Goal: Task Accomplishment & Management: Manage account settings

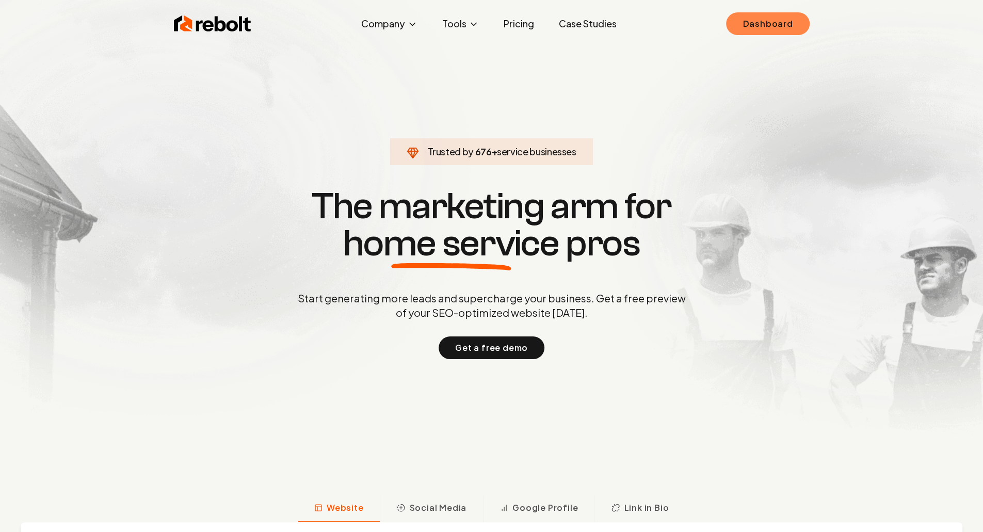
click at [764, 25] on link "Dashboard" at bounding box center [767, 23] width 83 height 23
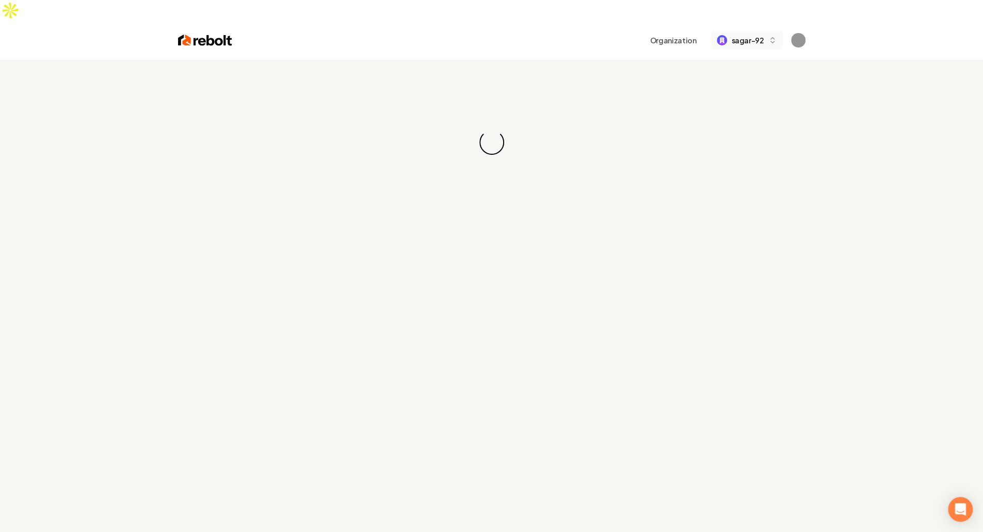
click at [756, 31] on button "sagar-92" at bounding box center [746, 40] width 72 height 19
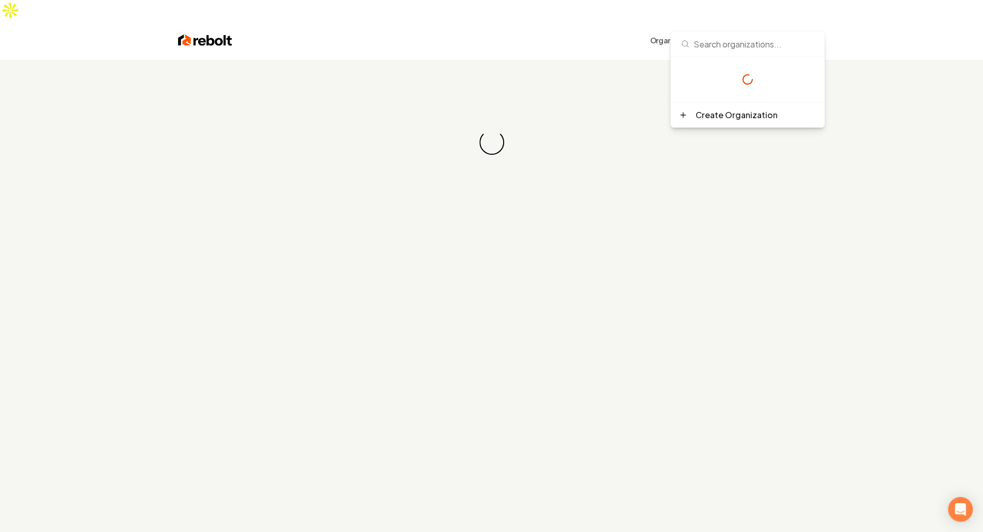
click at [531, 69] on div "Loading... Loading..." at bounding box center [491, 142] width 983 height 165
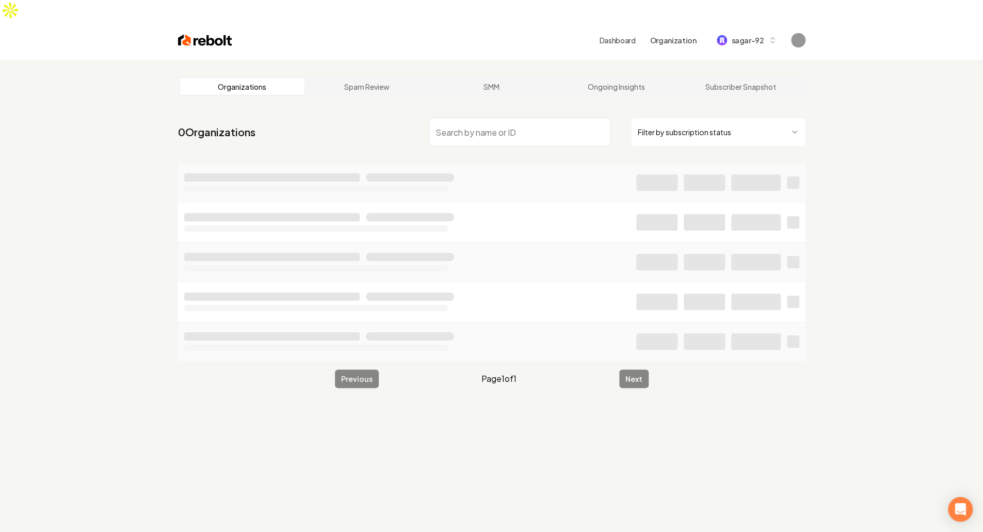
click at [353, 113] on nav "0 Organizations Filter by subscription status" at bounding box center [491, 135] width 627 height 45
click at [505, 118] on input "search" at bounding box center [520, 132] width 182 height 29
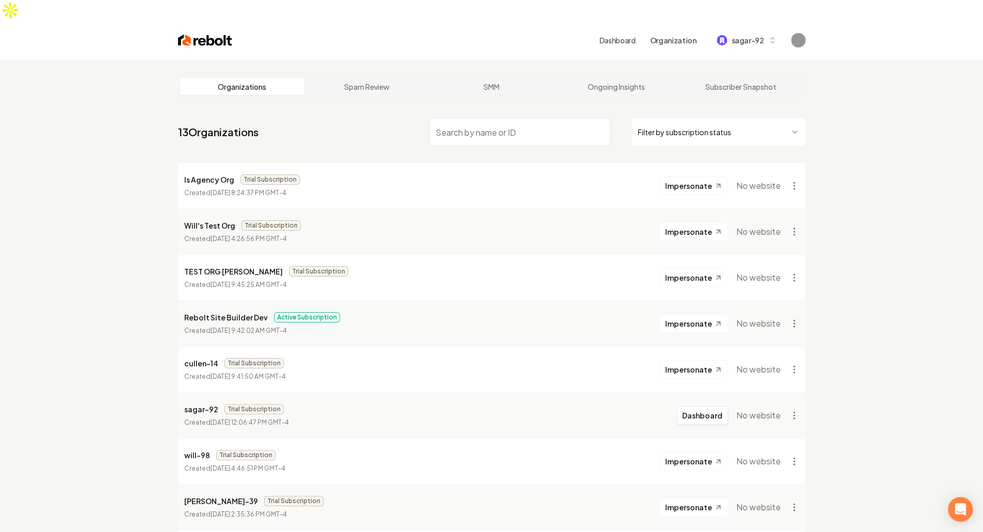
click at [505, 118] on input "search" at bounding box center [520, 132] width 182 height 29
type input "anish"
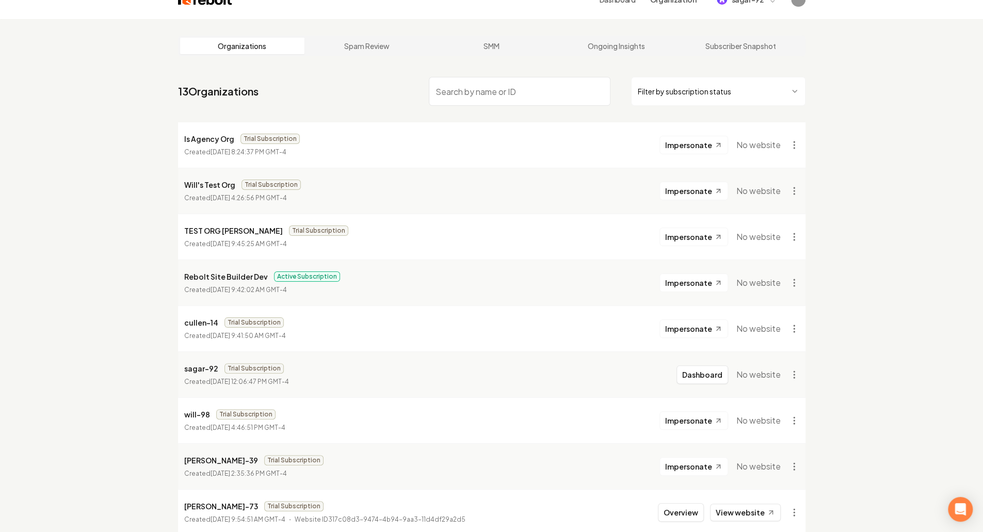
scroll to position [248, 0]
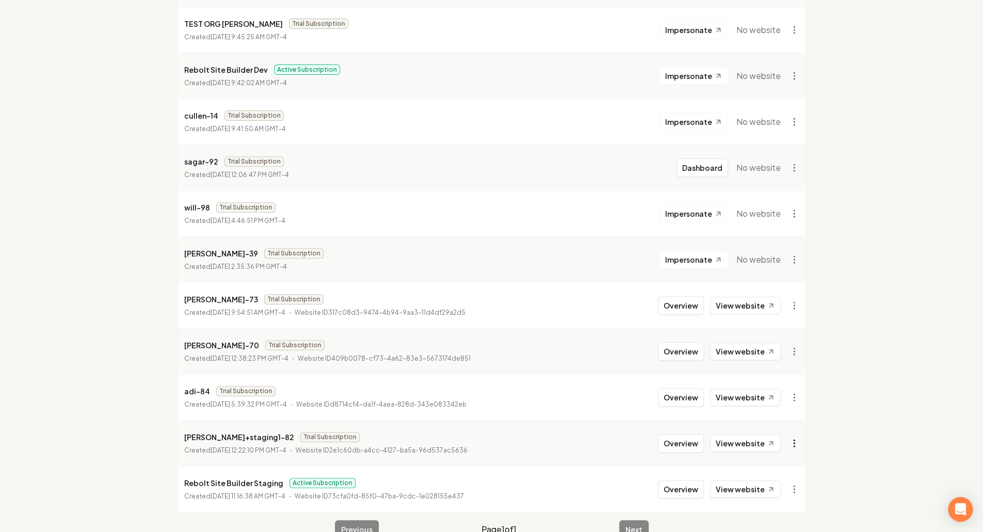
click at [797, 284] on html "Dashboard Organization sagar-92 Organizations Spam Review SMM Ongoing Insights …" at bounding box center [491, 18] width 983 height 532
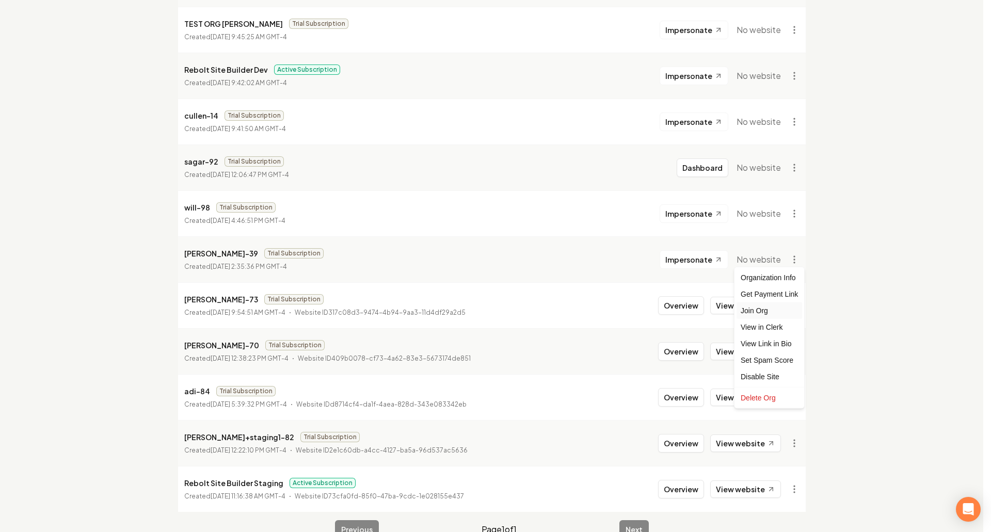
click at [783, 312] on div "Join Org" at bounding box center [769, 310] width 66 height 17
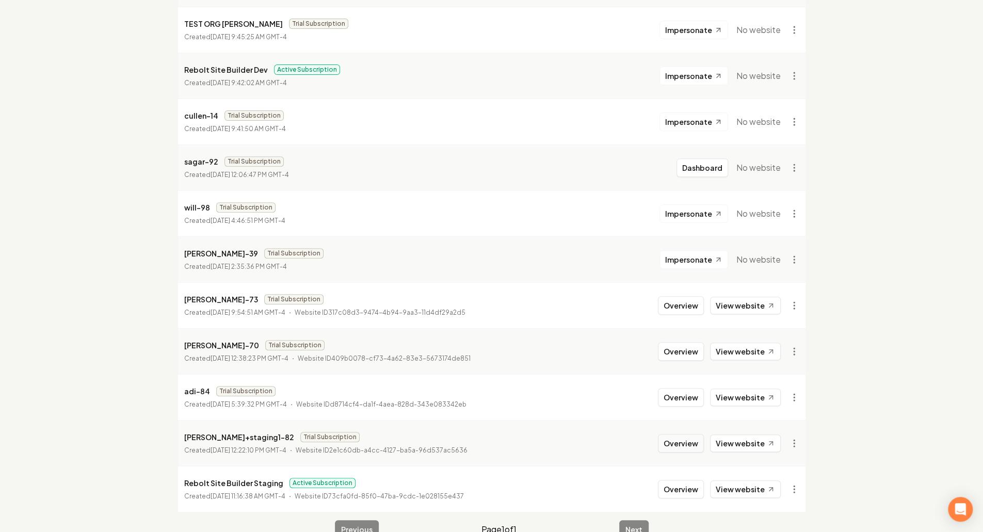
click at [700, 434] on button "Overview" at bounding box center [681, 443] width 46 height 19
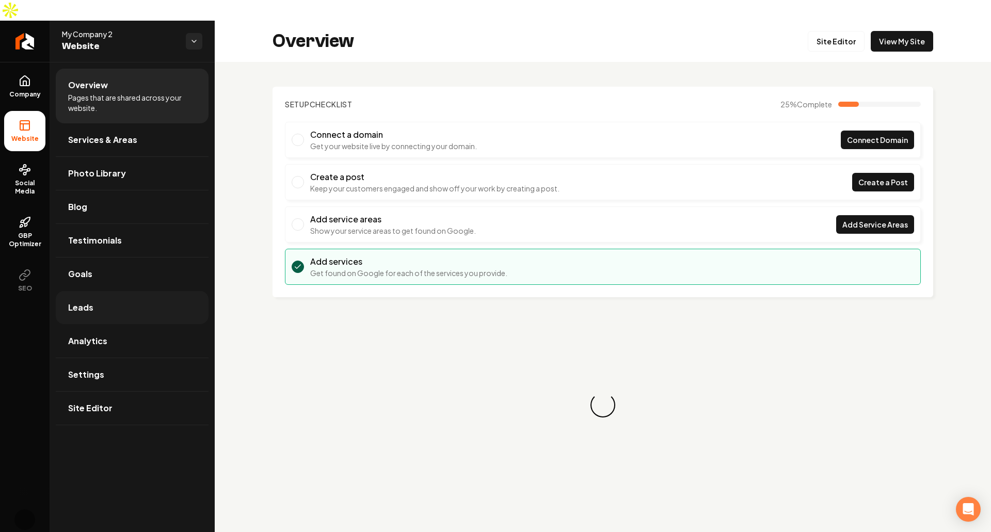
click at [96, 291] on link "Leads" at bounding box center [132, 307] width 153 height 33
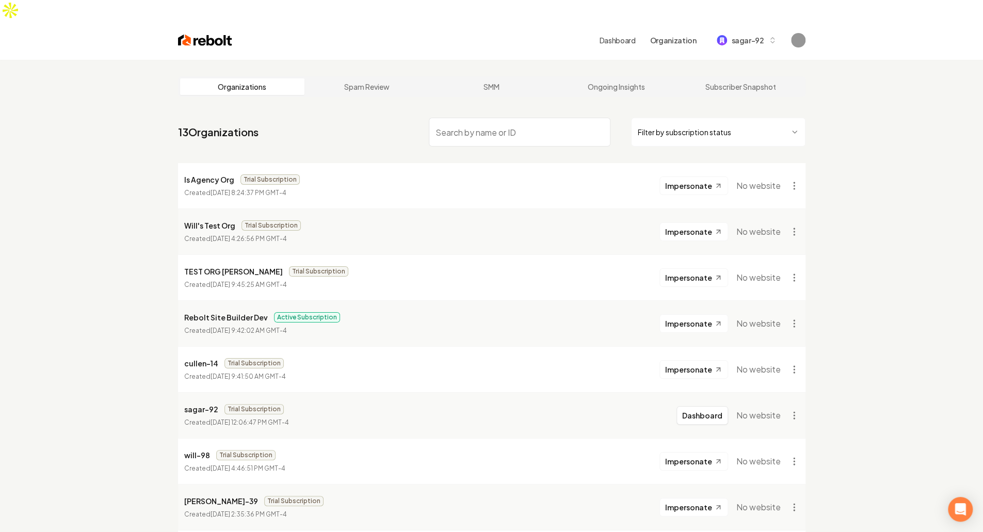
click at [132, 189] on div "Organizations Spam Review SMM Ongoing Insights Subscriber Snapshot 13 Organizat…" at bounding box center [491, 431] width 983 height 743
click at [756, 31] on button "sagar-92" at bounding box center [746, 40] width 72 height 19
click at [745, 95] on div "anish+staging1-82" at bounding box center [757, 104] width 119 height 25
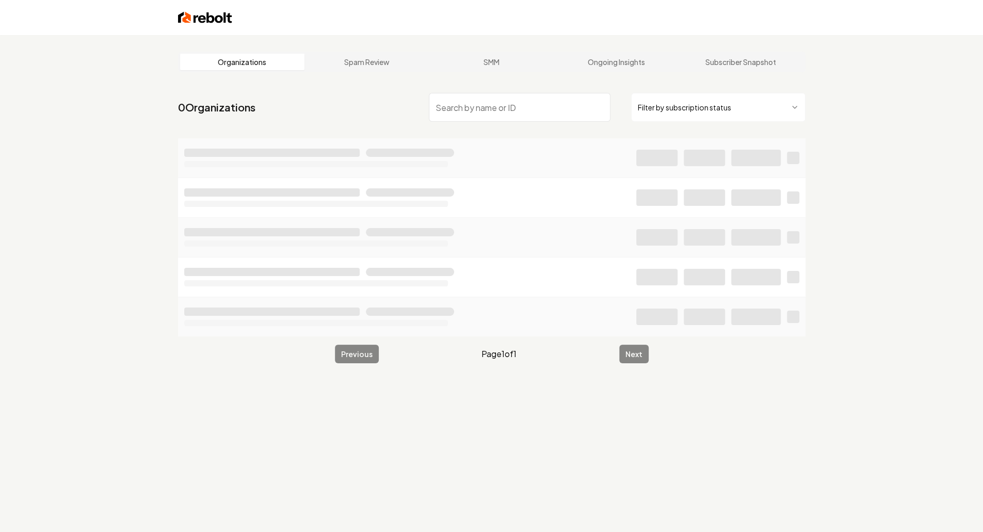
click at [852, 153] on div "Organizations Spam Review SMM Ongoing Insights Subscriber Snapshot 0 Organizati…" at bounding box center [491, 301] width 983 height 532
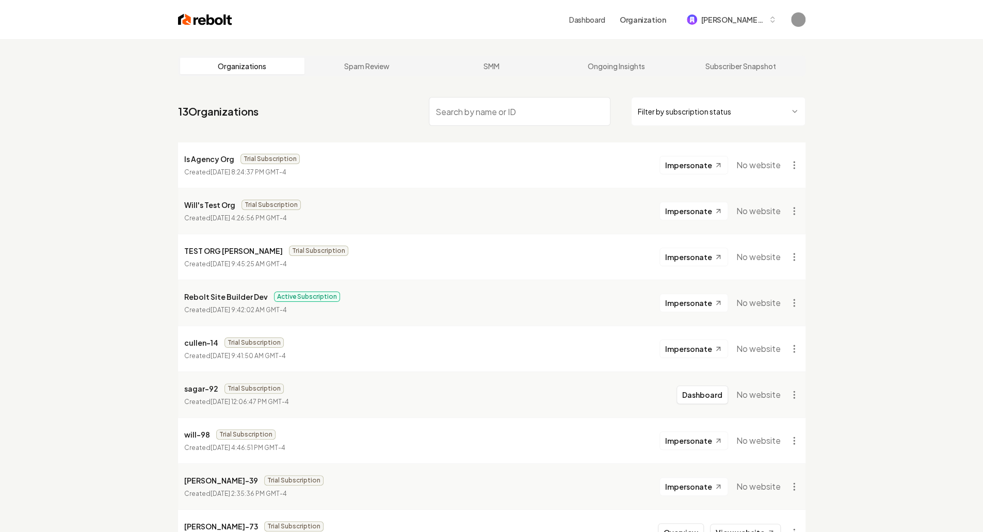
click at [134, 118] on div "Organizations Spam Review SMM Ongoing Insights Subscriber Snapshot 13 Organizat…" at bounding box center [491, 410] width 983 height 743
click at [108, 185] on div "Organizations Spam Review SMM Ongoing Insights Subscriber Snapshot 13 Organizat…" at bounding box center [491, 410] width 983 height 743
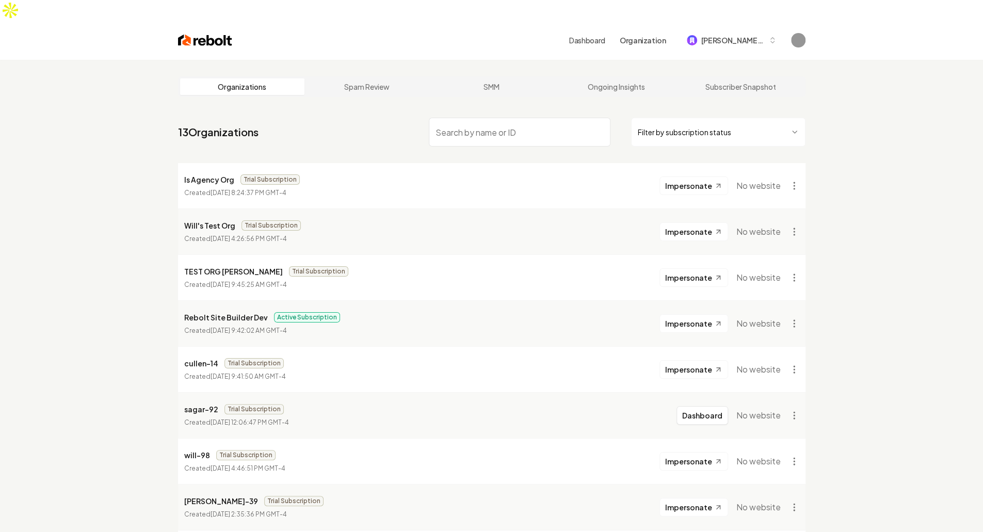
click at [131, 171] on div "Organizations Spam Review SMM Ongoing Insights Subscriber Snapshot 13 Organizat…" at bounding box center [491, 431] width 983 height 743
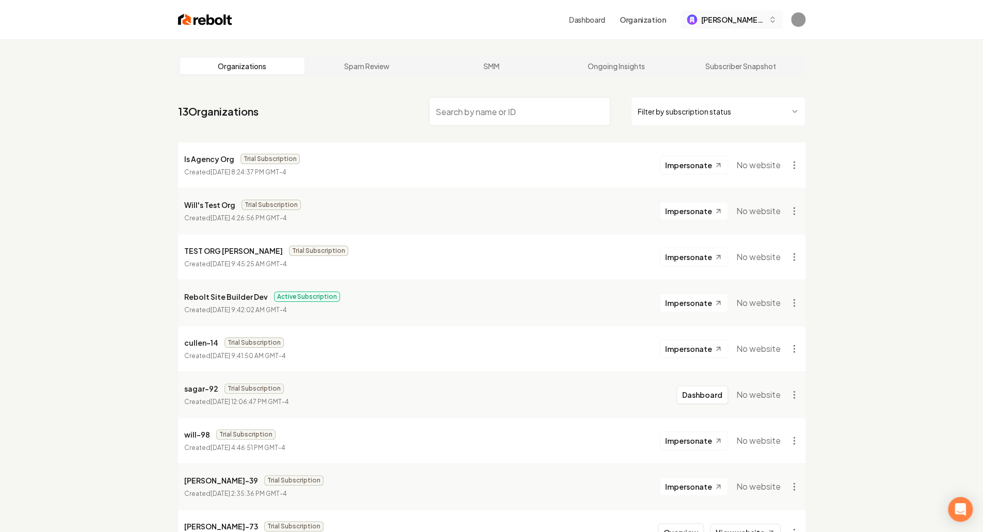
click at [720, 24] on span "anish+staging1-82" at bounding box center [732, 19] width 63 height 11
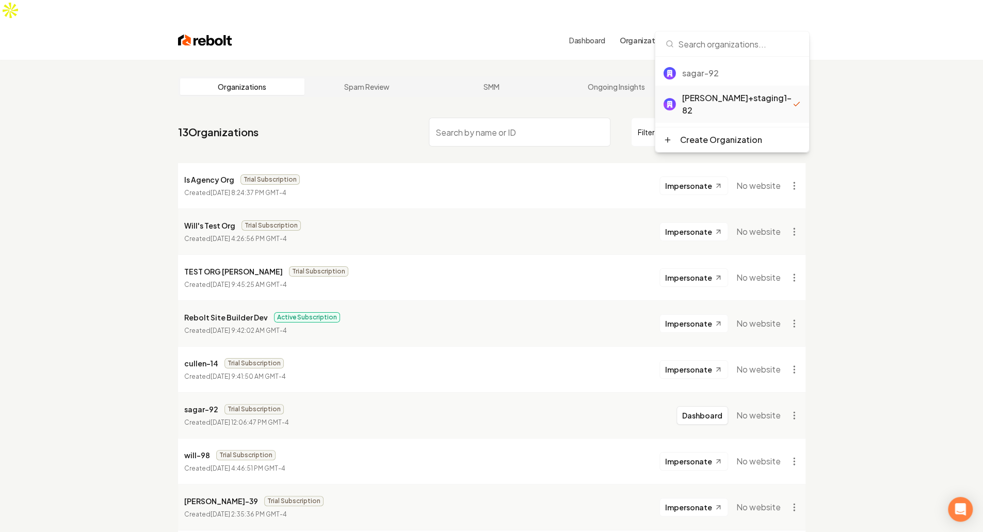
click at [864, 60] on div "Organizations Spam Review SMM Ongoing Insights Subscriber Snapshot 13 Organizat…" at bounding box center [491, 431] width 983 height 743
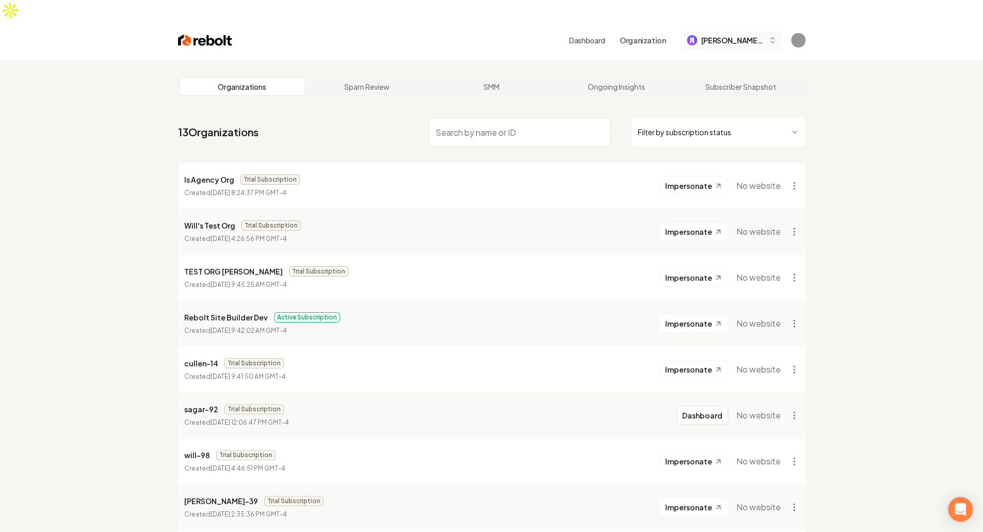
click at [744, 35] on span "anish+staging1-82" at bounding box center [732, 40] width 63 height 11
click at [716, 72] on div "sagar-92" at bounding box center [741, 73] width 119 height 12
click at [613, 35] on link "Dashboard" at bounding box center [617, 40] width 36 height 10
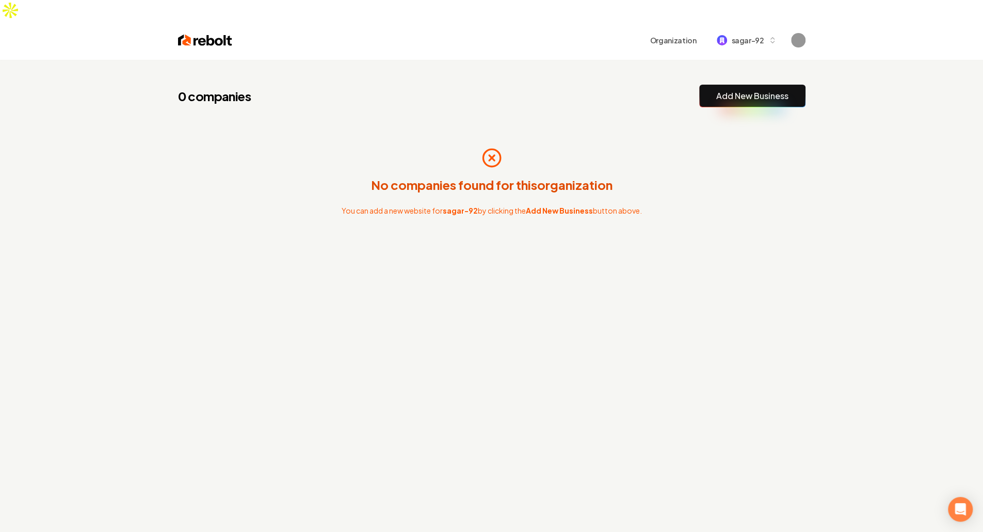
click at [520, 173] on div "No companies found for this organization You can add a new website for sagar-92…" at bounding box center [491, 182] width 627 height 116
click at [750, 35] on span "sagar-92" at bounding box center [747, 40] width 33 height 11
click at [572, 62] on div "0 companies Add New Business No companies found for this organization You can a…" at bounding box center [491, 183] width 660 height 246
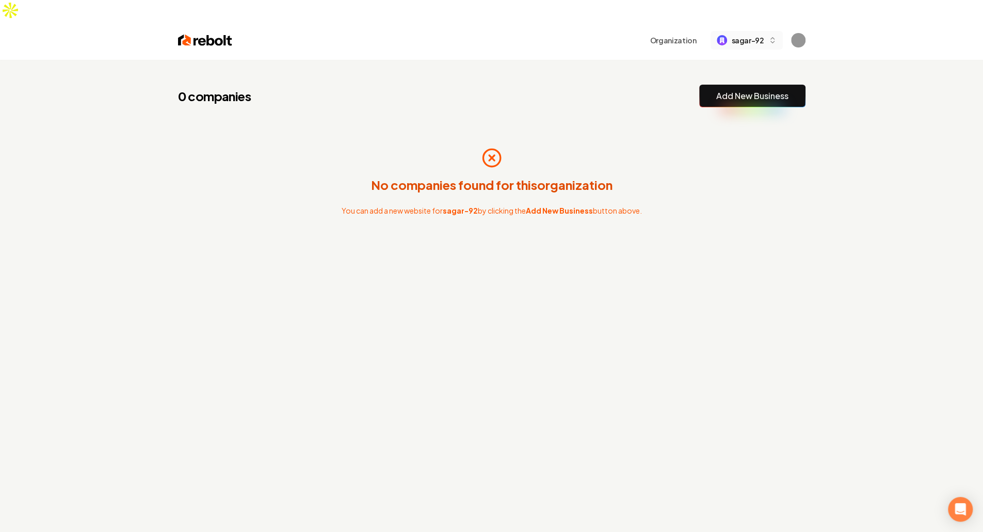
click at [730, 35] on div "sagar-92" at bounding box center [740, 40] width 47 height 11
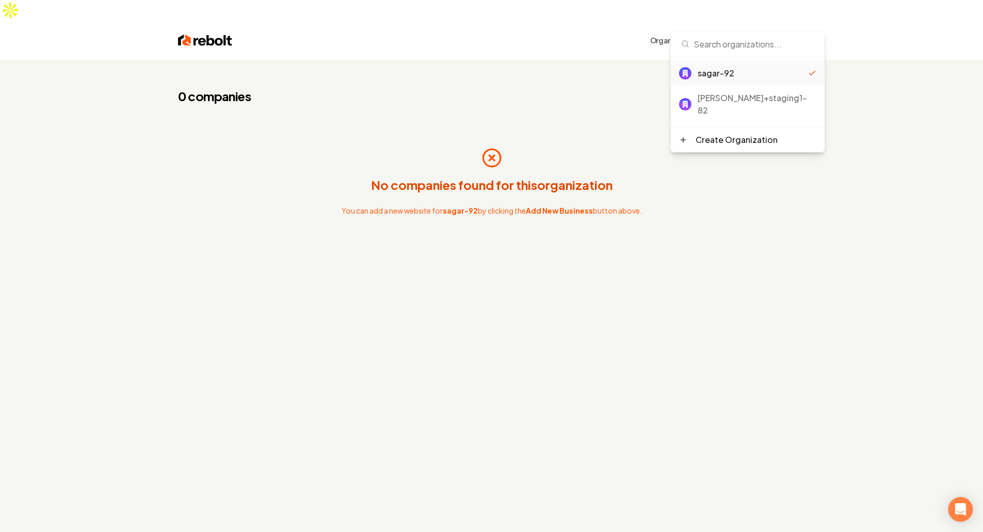
click at [600, 29] on div "Organization sagar-92" at bounding box center [491, 40] width 660 height 39
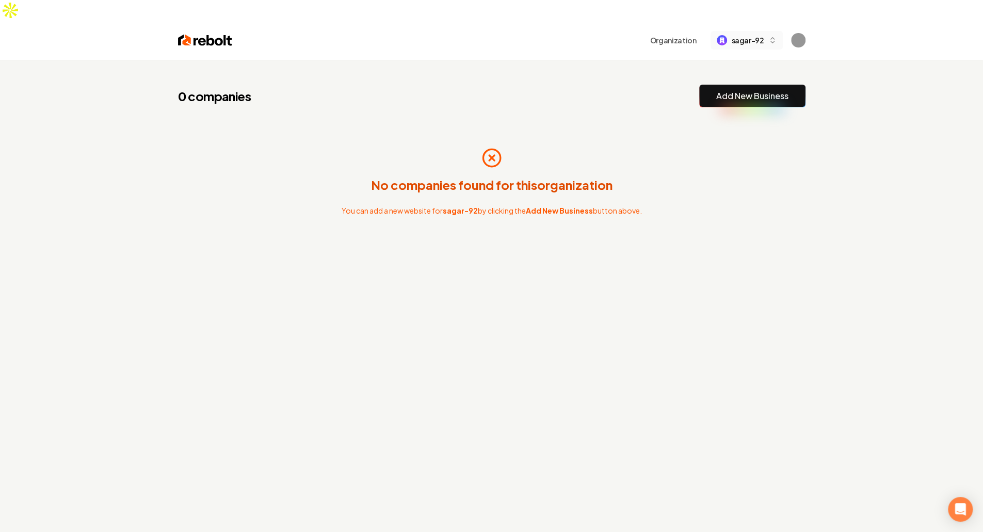
click at [728, 35] on div "sagar-92" at bounding box center [740, 40] width 47 height 11
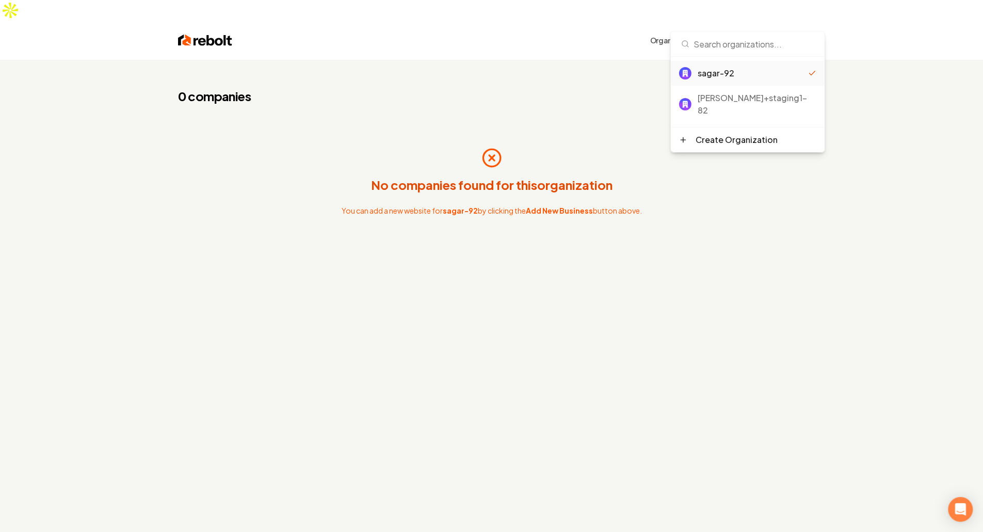
click at [492, 85] on div "0 companies Add New Business" at bounding box center [491, 96] width 627 height 23
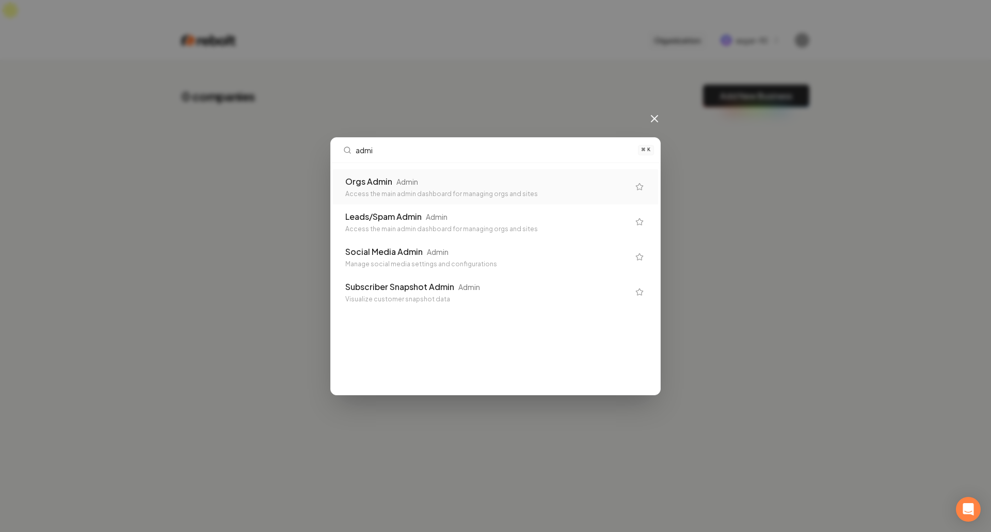
type input "admin"
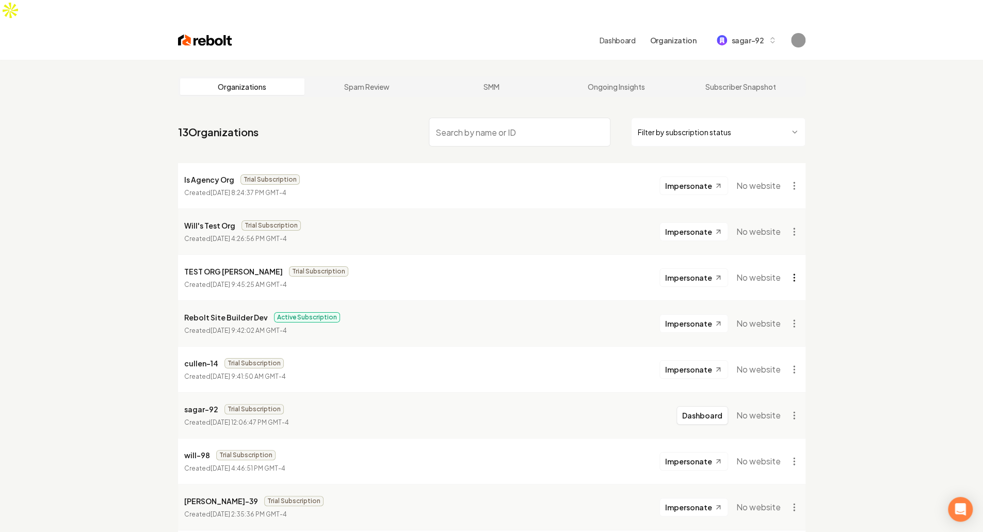
scroll to position [248, 0]
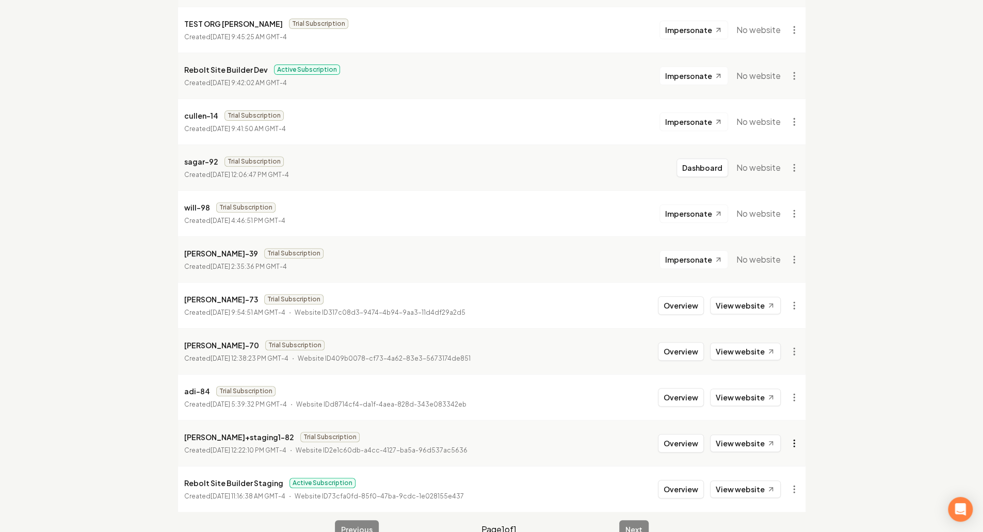
click at [794, 284] on html "Dashboard Organization sagar-92 Organizations Spam Review SMM Ongoing Insights …" at bounding box center [491, 18] width 983 height 532
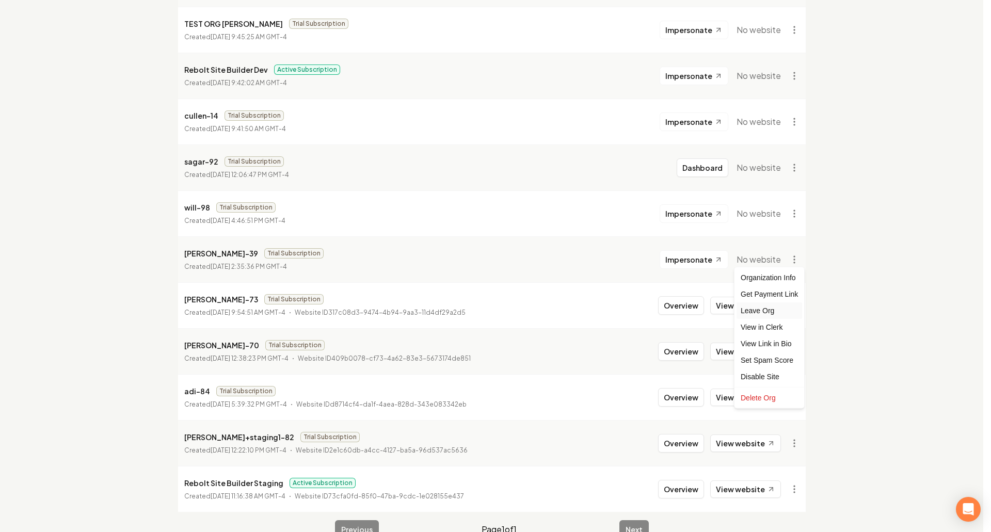
click at [769, 308] on div "Leave Org" at bounding box center [769, 310] width 66 height 17
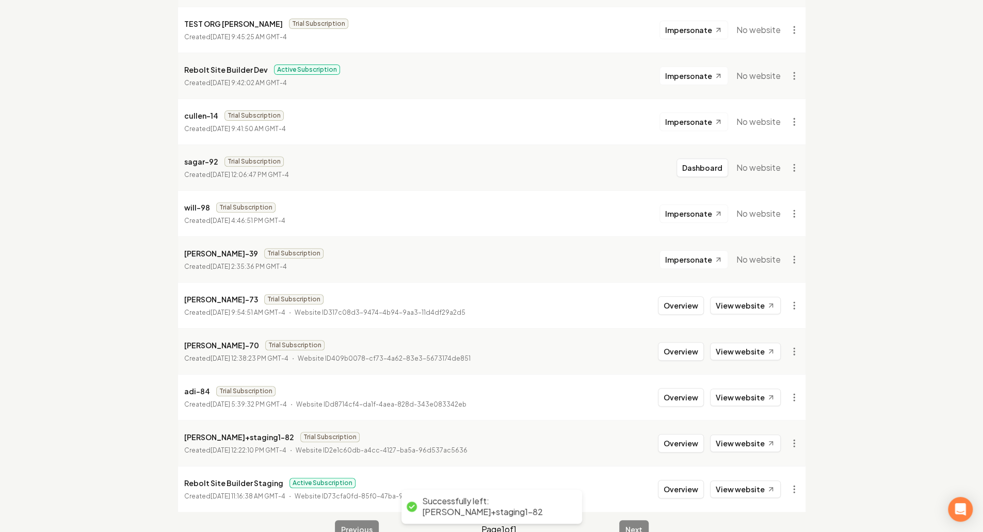
click at [836, 345] on div "Organizations Spam Review SMM Ongoing Insights Subscriber Snapshot 13 Organizat…" at bounding box center [491, 183] width 983 height 743
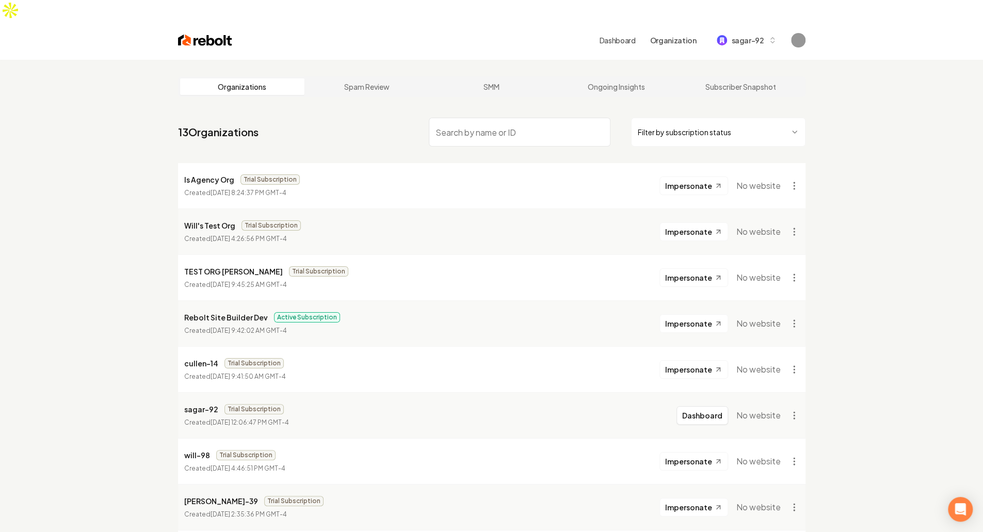
click at [626, 35] on link "Dashboard" at bounding box center [617, 40] width 36 height 10
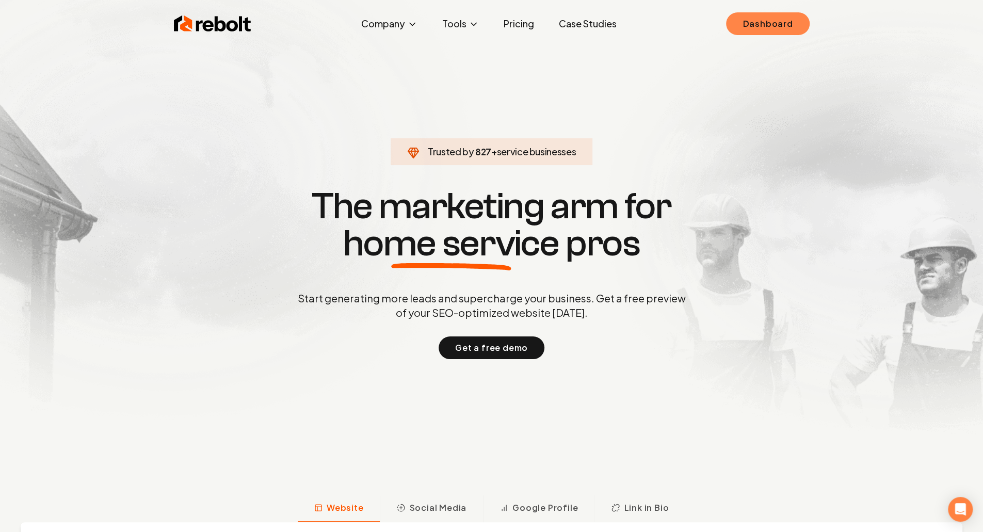
click at [749, 22] on link "Dashboard" at bounding box center [767, 23] width 83 height 23
